Goal: Information Seeking & Learning: Learn about a topic

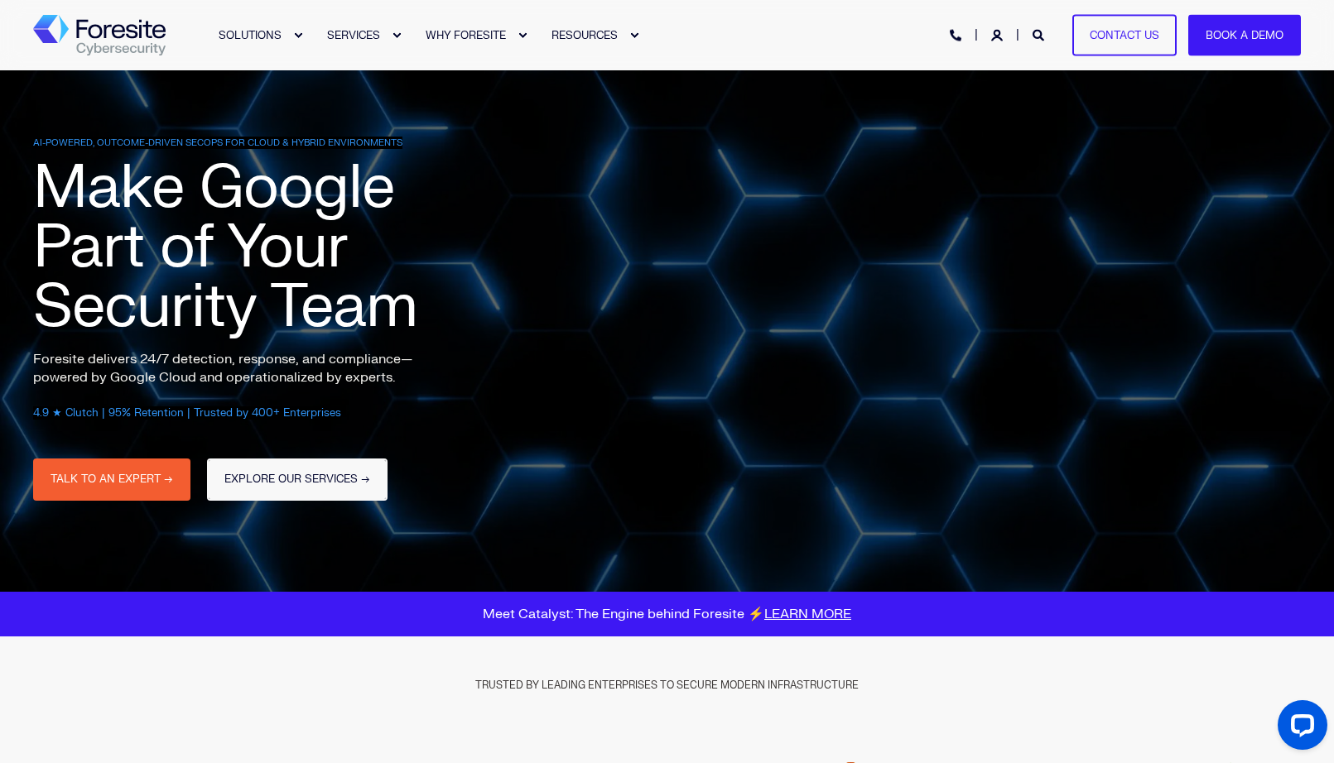
click at [252, 472] on link "EXPLORE OUR SERVICES →" at bounding box center [297, 480] width 180 height 42
click at [286, 483] on link "EXPLORE OUR SERVICES →" at bounding box center [297, 480] width 180 height 42
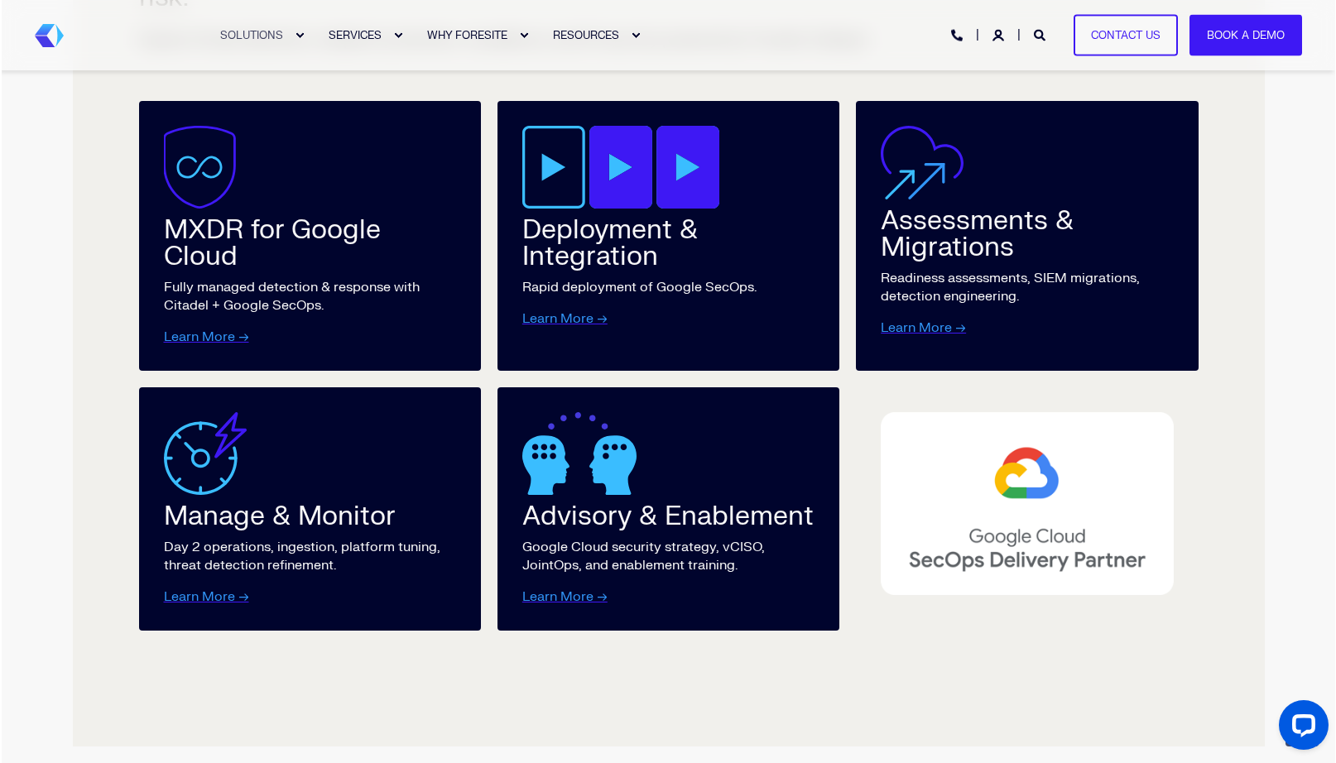
scroll to position [1552, 0]
